Goal: Information Seeking & Learning: Learn about a topic

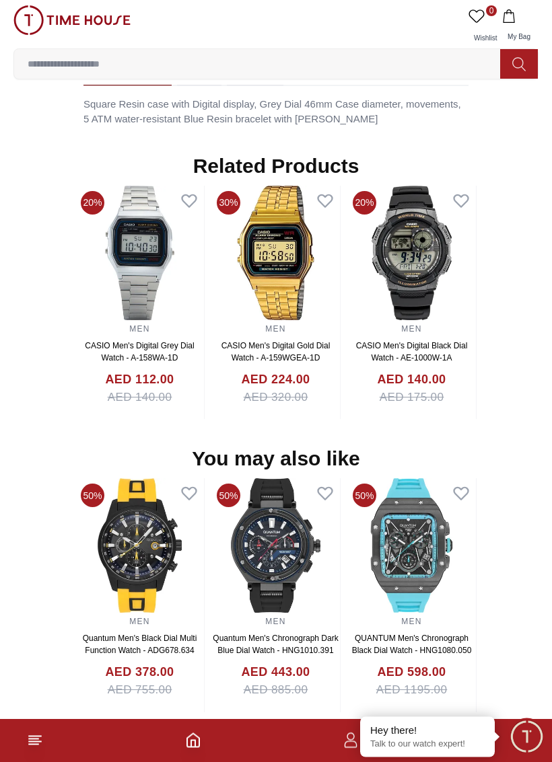
scroll to position [1116, 0]
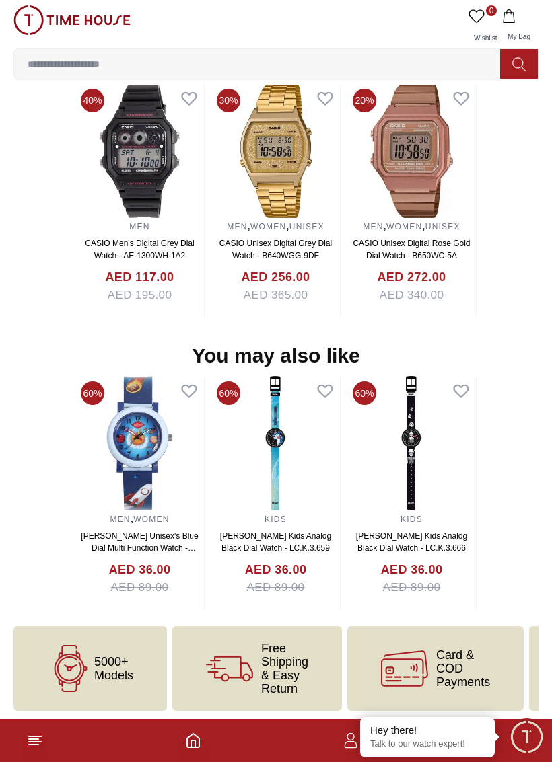
click at [66, 69] on input at bounding box center [262, 63] width 497 height 27
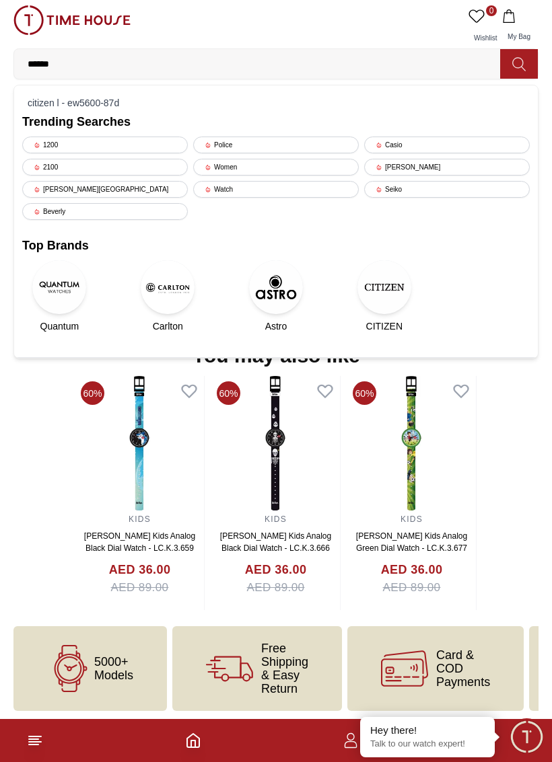
type input "******"
click at [520, 63] on icon at bounding box center [518, 64] width 13 height 15
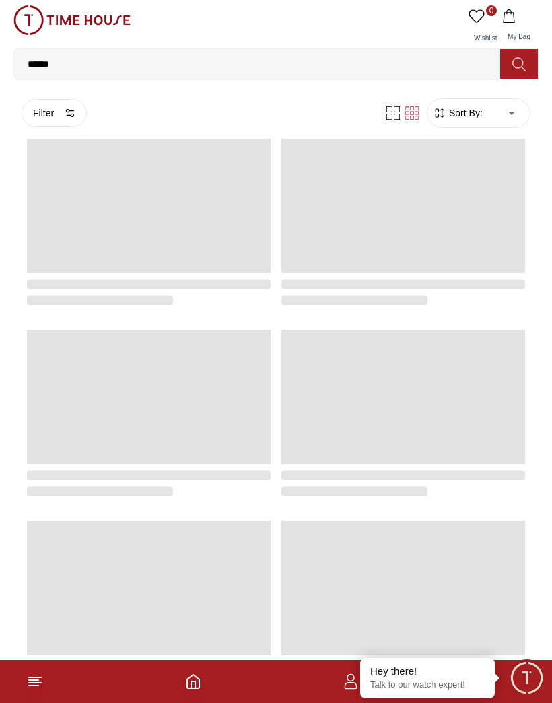
click at [61, 121] on button "Filter" at bounding box center [54, 113] width 65 height 28
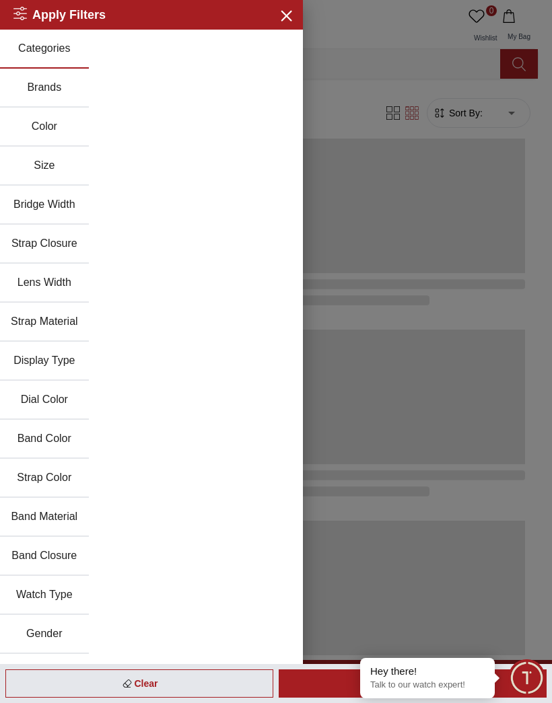
click at [39, 97] on button "Brands" at bounding box center [44, 88] width 89 height 39
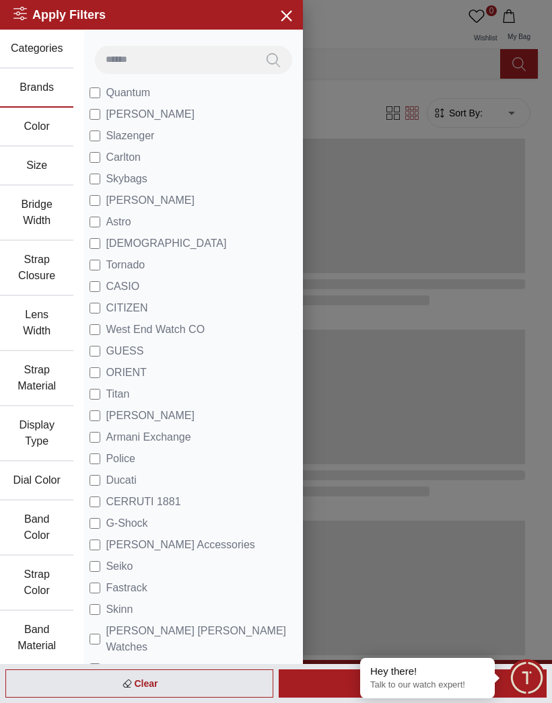
click at [61, 16] on h2 "Apply Filters" at bounding box center [59, 14] width 92 height 19
click at [289, 51] on button "Search" at bounding box center [273, 60] width 38 height 28
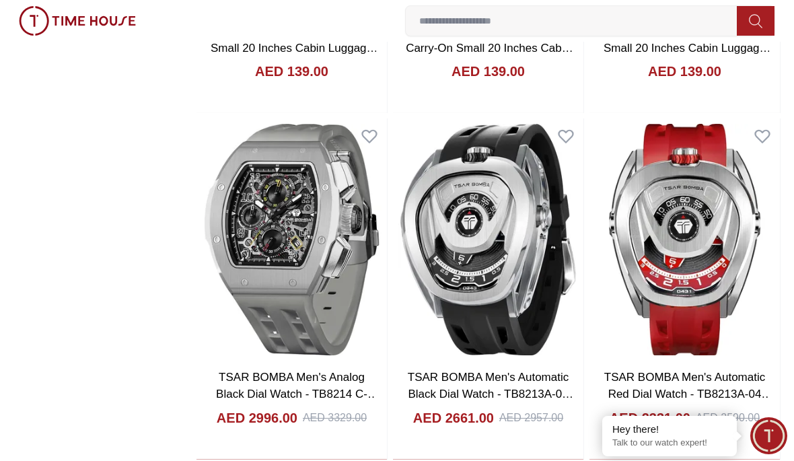
scroll to position [2083, 0]
